Goal: Navigation & Orientation: Go to known website

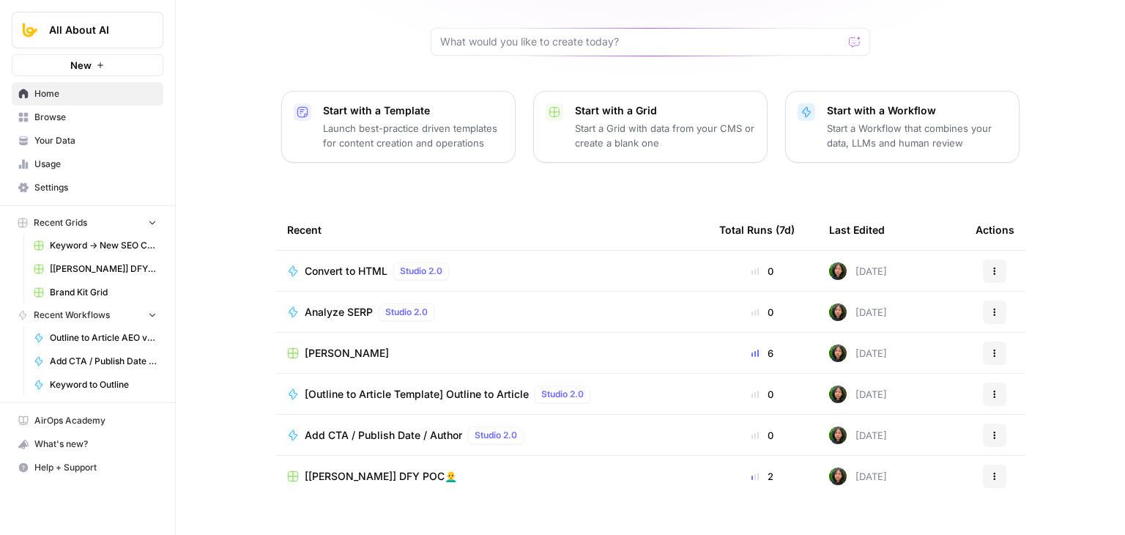
drag, startPoint x: 261, startPoint y: 160, endPoint x: 261, endPoint y: 197, distance: 37.4
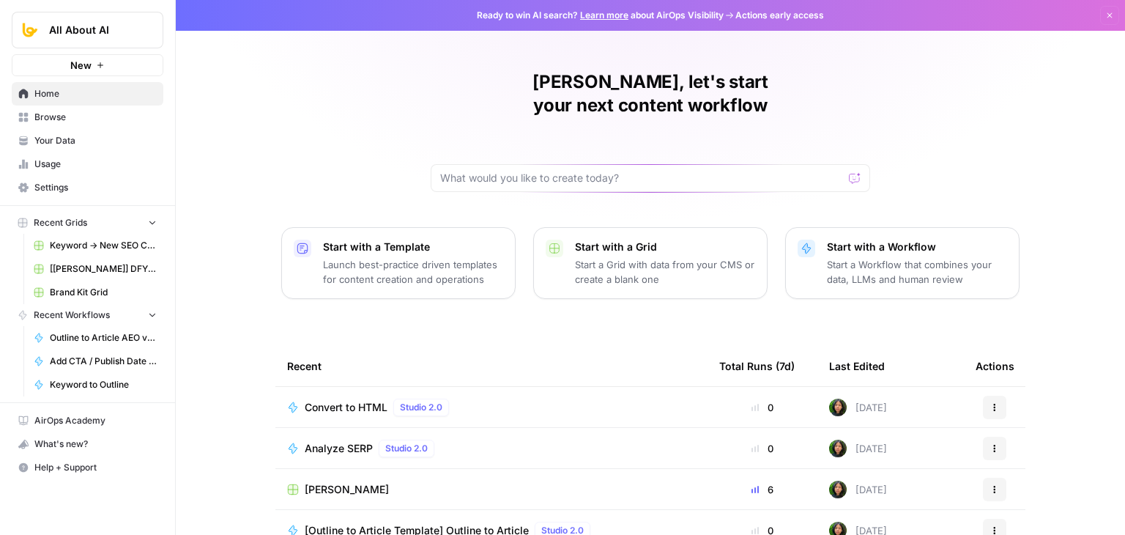
drag, startPoint x: 258, startPoint y: 150, endPoint x: 273, endPoint y: 42, distance: 109.5
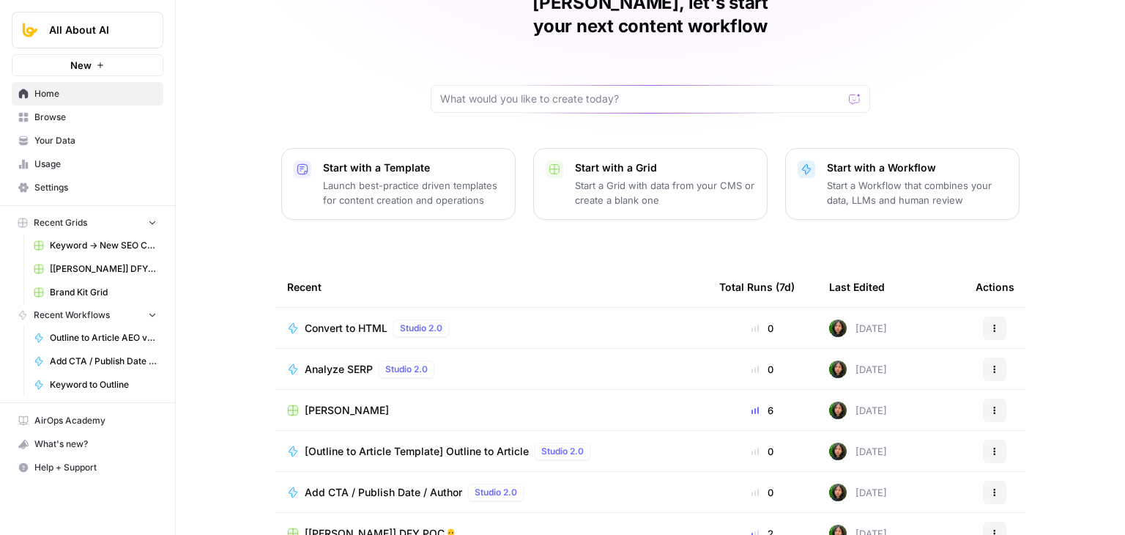
scroll to position [138, 0]
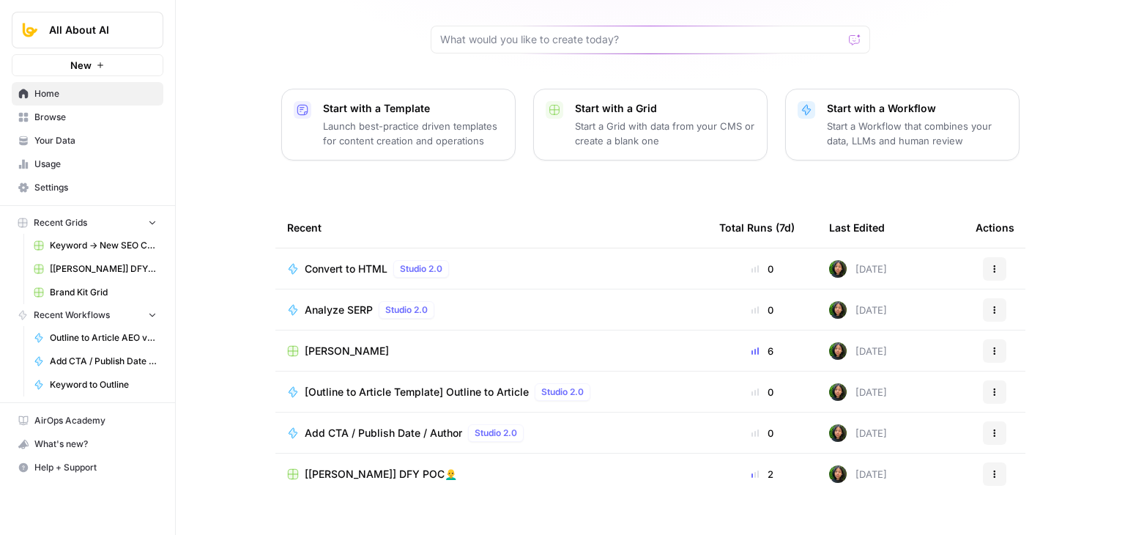
drag, startPoint x: 274, startPoint y: 42, endPoint x: 268, endPoint y: 134, distance: 92.5
